Goal: Transaction & Acquisition: Purchase product/service

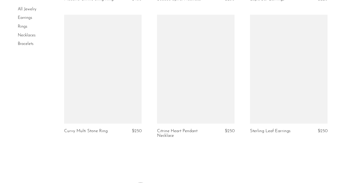
scroll to position [1555, 0]
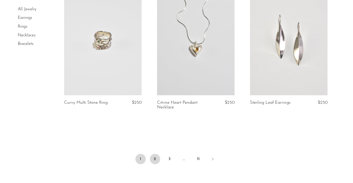
click at [155, 154] on link "2" at bounding box center [155, 159] width 10 height 10
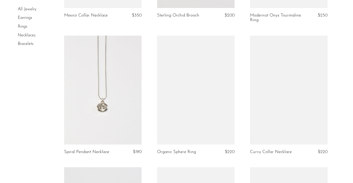
scroll to position [450, 0]
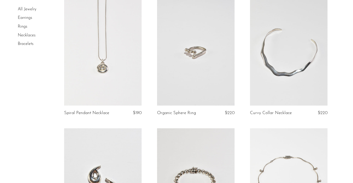
click at [110, 69] on link at bounding box center [103, 51] width 78 height 109
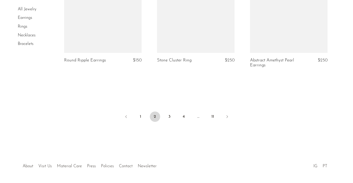
scroll to position [1596, 0]
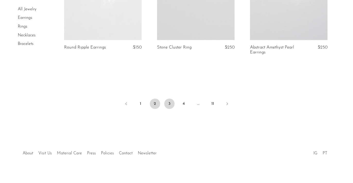
click at [170, 98] on link "3" at bounding box center [169, 103] width 10 height 10
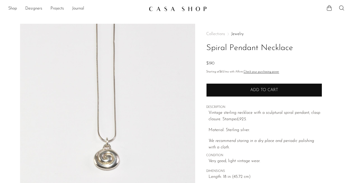
click at [255, 90] on span "Add to cart" at bounding box center [265, 90] width 28 height 4
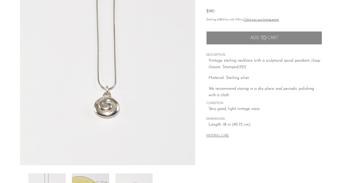
scroll to position [146, 0]
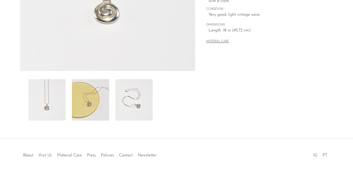
click at [104, 109] on img at bounding box center [90, 99] width 37 height 41
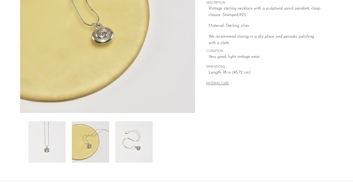
scroll to position [94, 0]
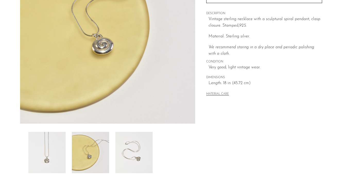
click at [130, 151] on img at bounding box center [133, 152] width 37 height 41
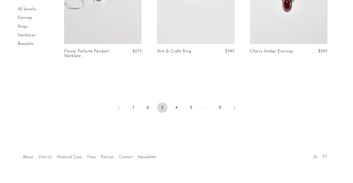
scroll to position [1596, 0]
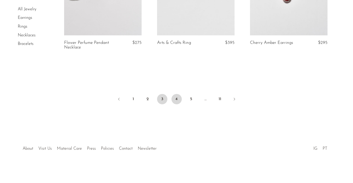
click at [180, 99] on link "4" at bounding box center [177, 99] width 10 height 10
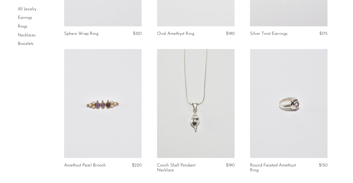
scroll to position [400, 0]
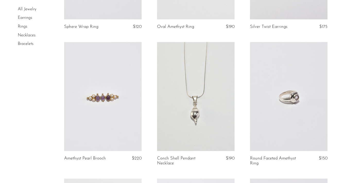
click at [285, 101] on link at bounding box center [289, 96] width 78 height 109
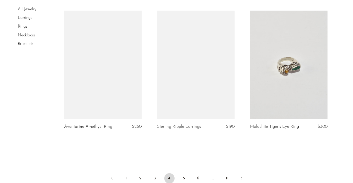
scroll to position [1534, 0]
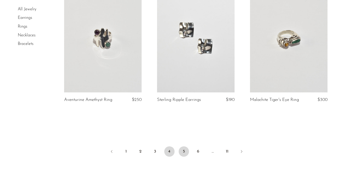
click at [185, 151] on link "5" at bounding box center [184, 151] width 10 height 10
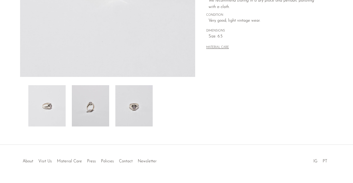
scroll to position [151, 0]
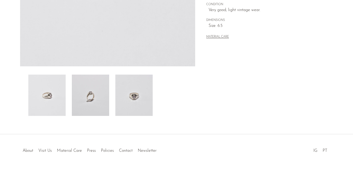
click at [130, 105] on img at bounding box center [133, 94] width 37 height 41
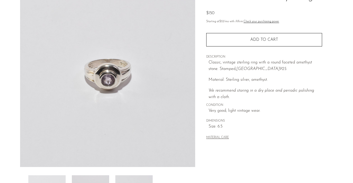
scroll to position [38, 0]
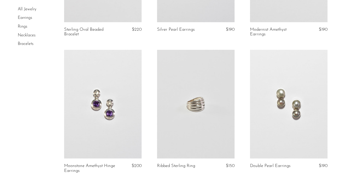
scroll to position [675, 0]
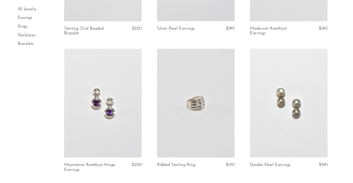
click at [206, 101] on link at bounding box center [196, 103] width 78 height 109
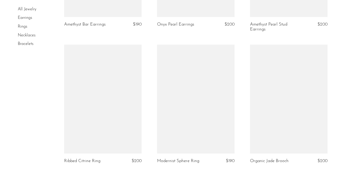
scroll to position [1592, 0]
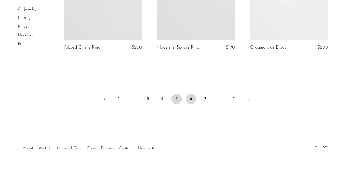
click at [189, 102] on link "6" at bounding box center [191, 99] width 10 height 10
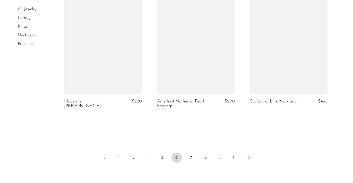
scroll to position [1606, 0]
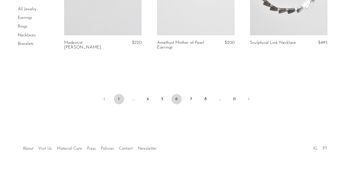
click at [121, 96] on link "1" at bounding box center [119, 99] width 10 height 10
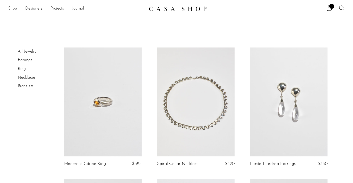
click at [191, 70] on link at bounding box center [196, 101] width 78 height 109
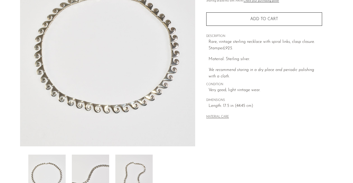
scroll to position [24, 0]
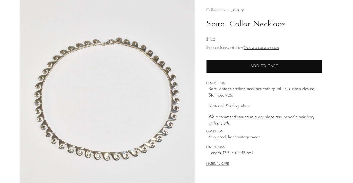
click at [229, 70] on button "Add to cart" at bounding box center [264, 66] width 116 height 13
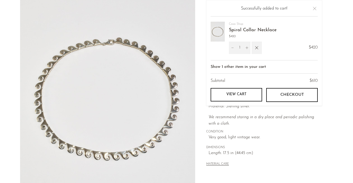
click at [315, 11] on button "Close" at bounding box center [315, 8] width 6 height 6
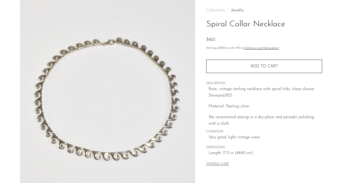
scroll to position [0, 0]
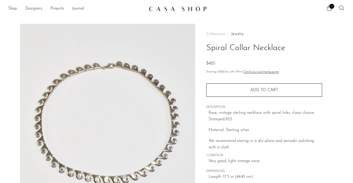
click at [330, 9] on icon at bounding box center [330, 8] width 6 height 6
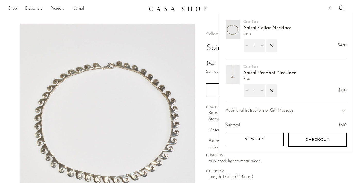
click at [257, 143] on link "View cart" at bounding box center [255, 139] width 59 height 13
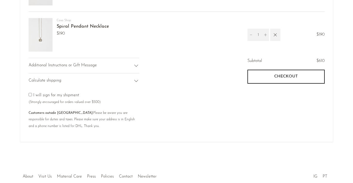
scroll to position [78, 0]
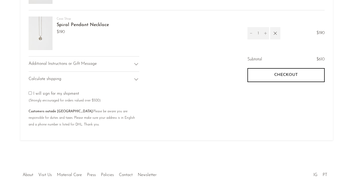
click at [133, 76] on div "Calculate shipping" at bounding box center [84, 78] width 111 height 15
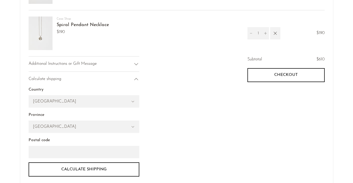
click at [132, 63] on div "Additional Instructions or Gift Message" at bounding box center [84, 63] width 111 height 15
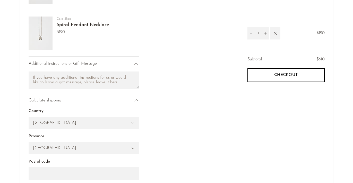
click at [254, 74] on button "Checkout" at bounding box center [286, 75] width 77 height 14
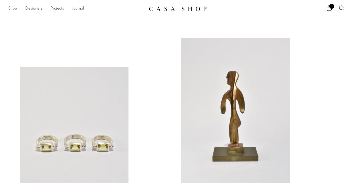
click at [16, 8] on link "Shop" at bounding box center [12, 8] width 9 height 7
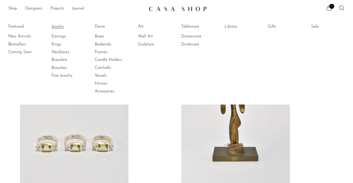
click at [57, 24] on link "Jewelry" at bounding box center [71, 27] width 39 height 6
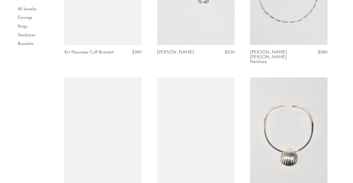
scroll to position [1174, 0]
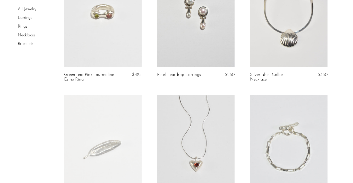
click at [287, 24] on link at bounding box center [289, 12] width 78 height 109
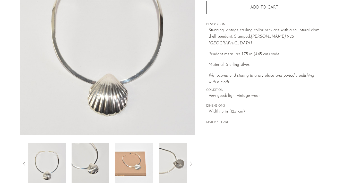
scroll to position [82, 0]
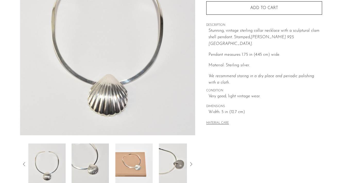
click at [175, 169] on img at bounding box center [177, 163] width 37 height 41
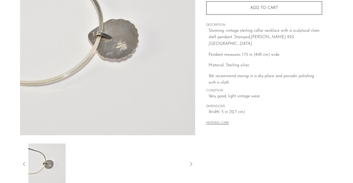
click at [191, 163] on icon at bounding box center [191, 164] width 6 height 6
click at [22, 164] on icon at bounding box center [24, 164] width 6 height 6
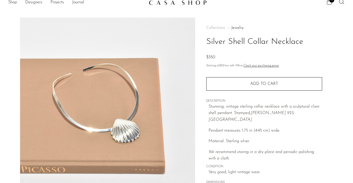
scroll to position [0, 0]
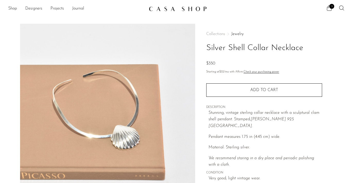
click at [331, 3] on section "Shop Featured New Arrivals Bestsellers Coming Soon Jewelry Jewelry All Earrings…" at bounding box center [176, 6] width 353 height 13
click at [329, 9] on icon at bounding box center [330, 8] width 6 height 6
